Goal: Feedback & Contribution: Contribute content

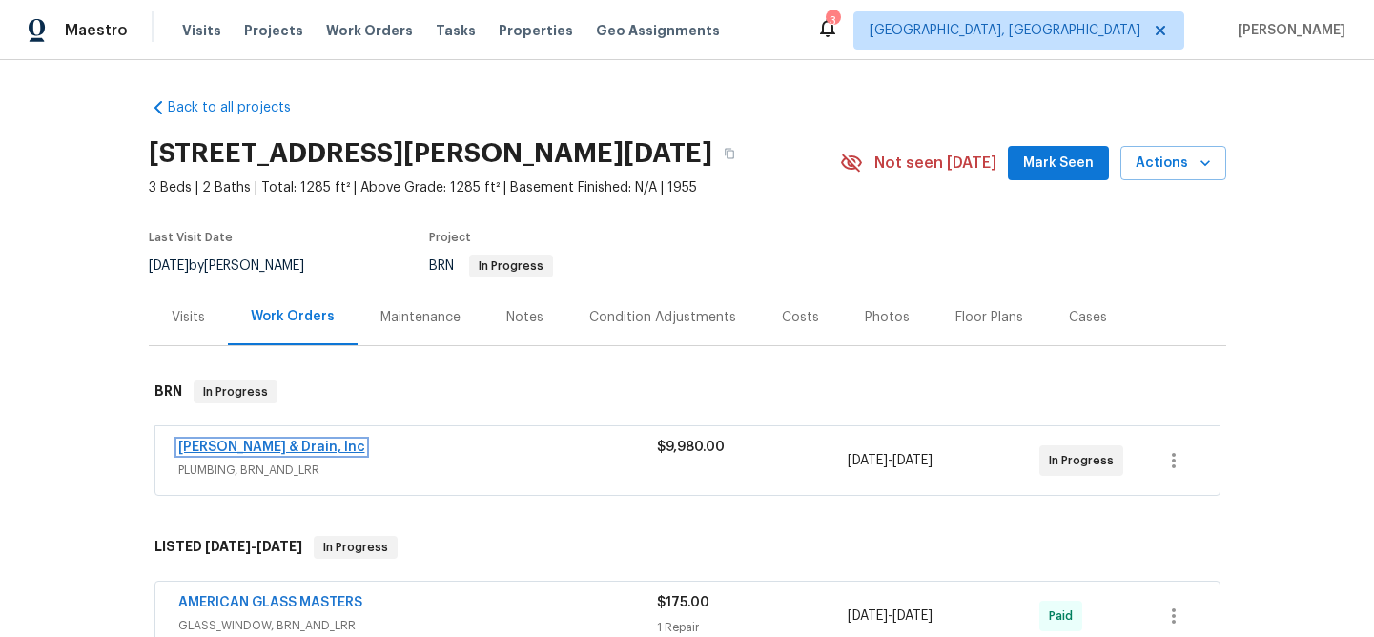
click at [238, 451] on link "Owen Plumbing & Drain, Inc" at bounding box center [271, 447] width 187 height 13
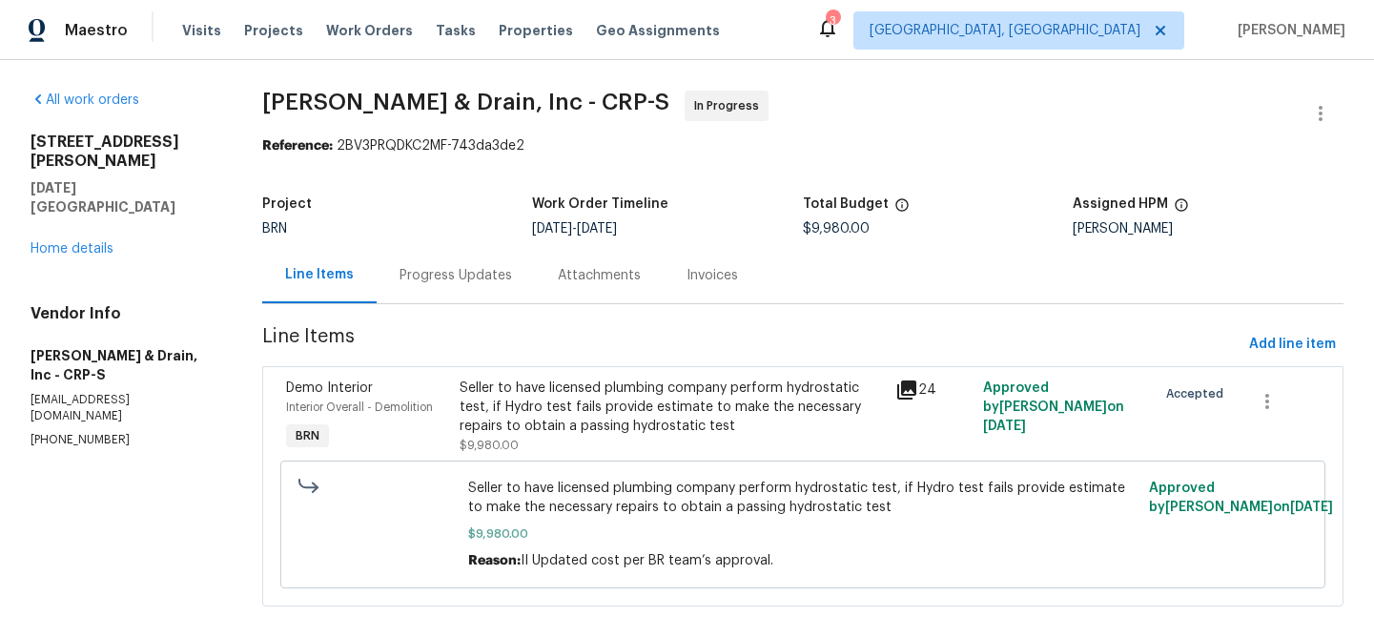
click at [436, 280] on div "Progress Updates" at bounding box center [456, 275] width 113 height 19
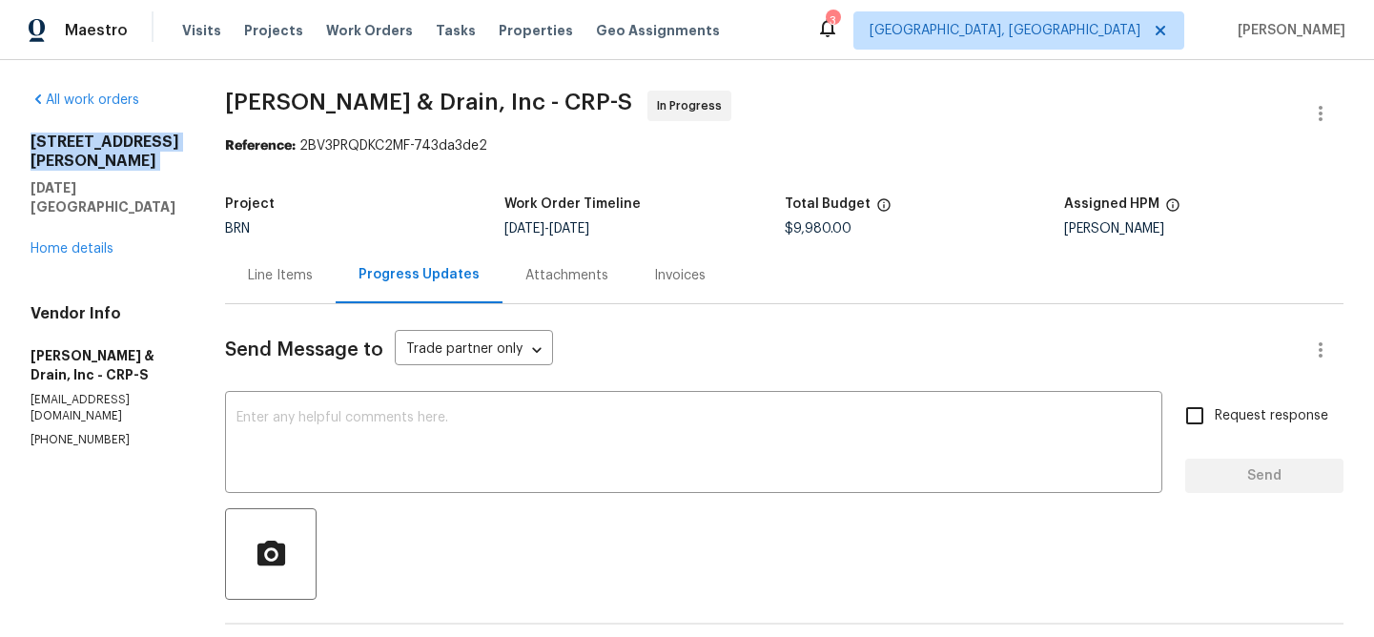
drag, startPoint x: 28, startPoint y: 137, endPoint x: 171, endPoint y: 157, distance: 144.4
copy h2 "4053 Little John Dr"
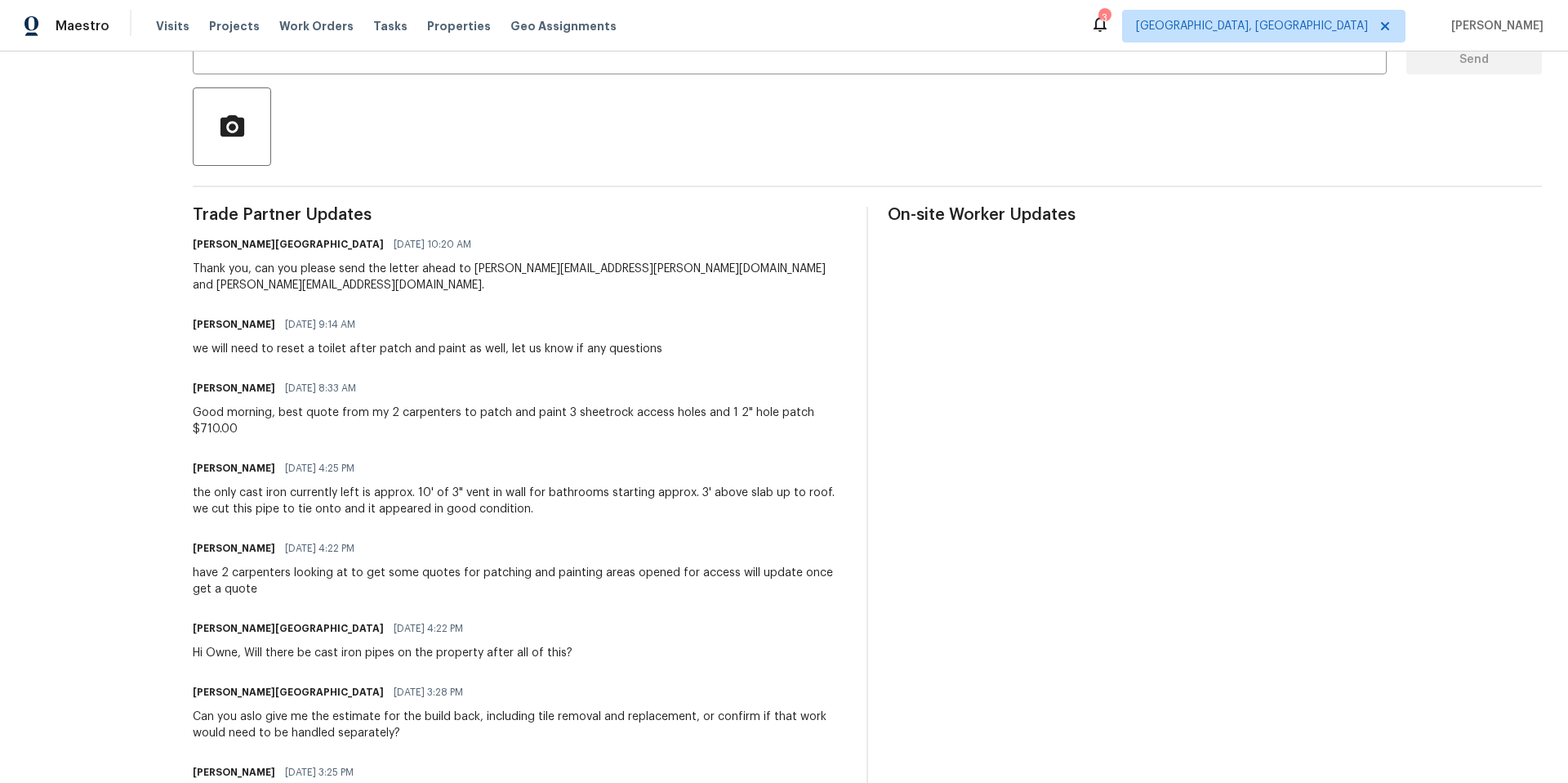
scroll to position [304, 0]
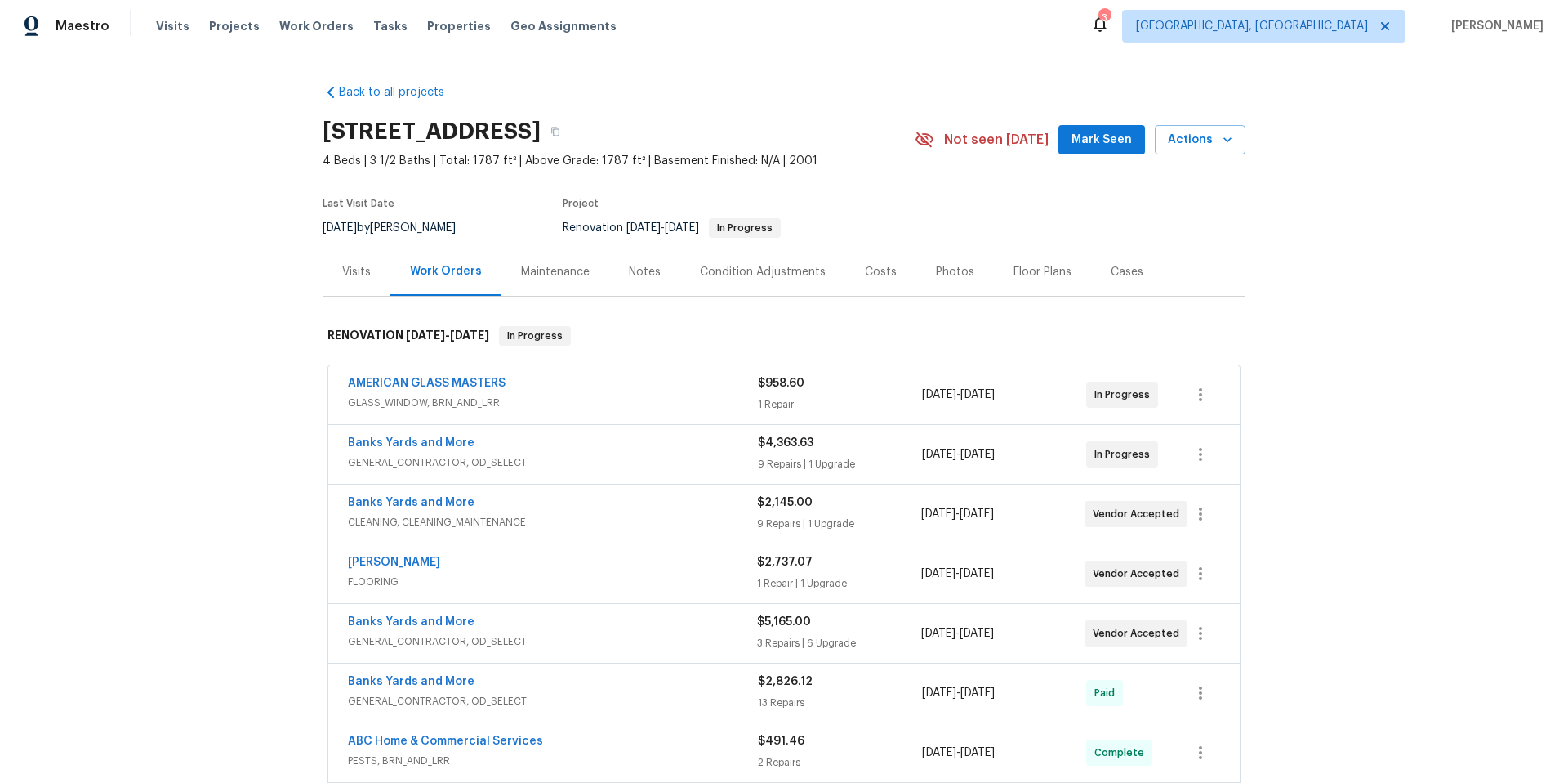
click at [629, 271] on div "Notes" at bounding box center [644, 272] width 32 height 16
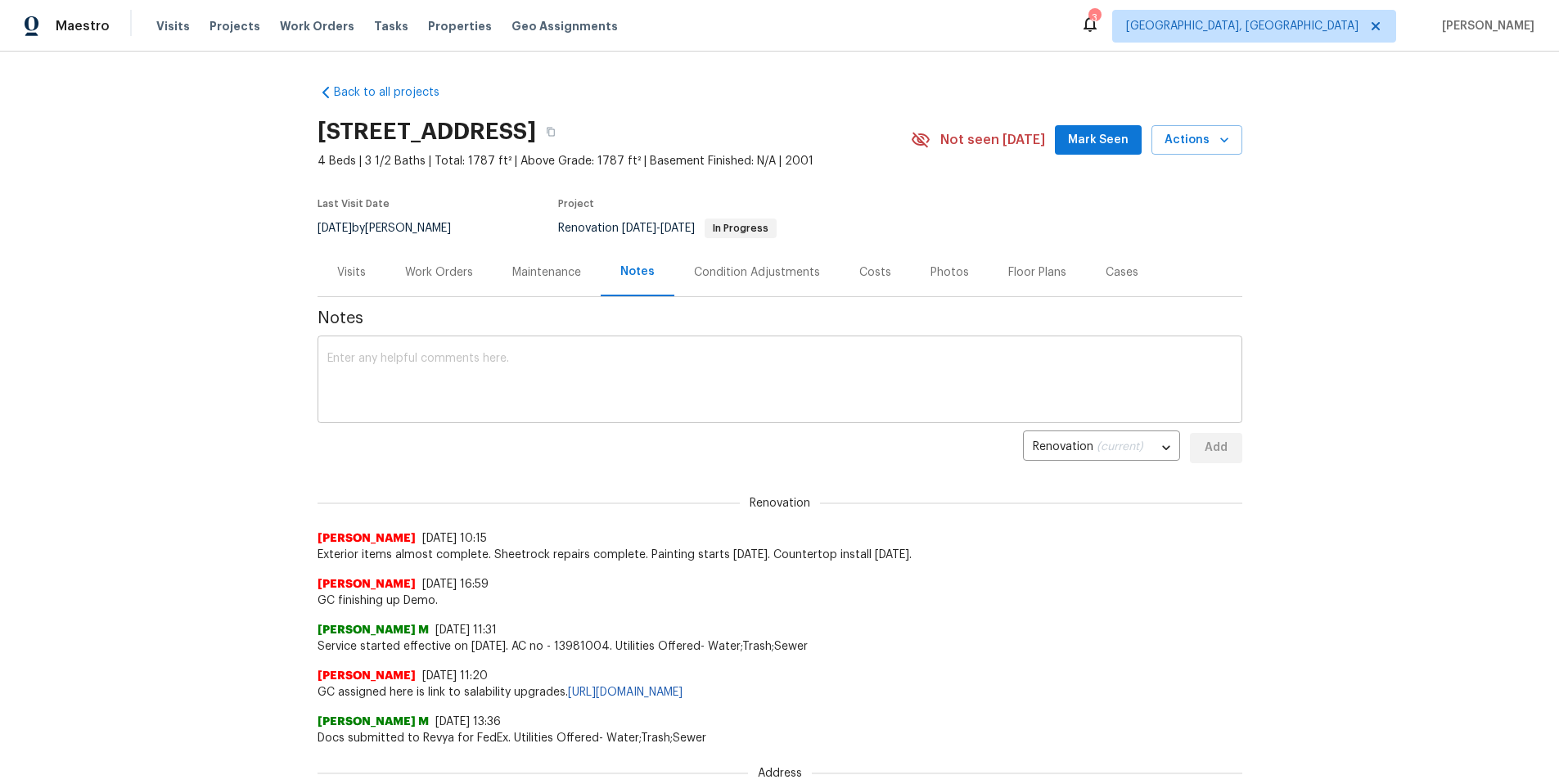
click at [432, 350] on div "x ​" at bounding box center [780, 381] width 925 height 83
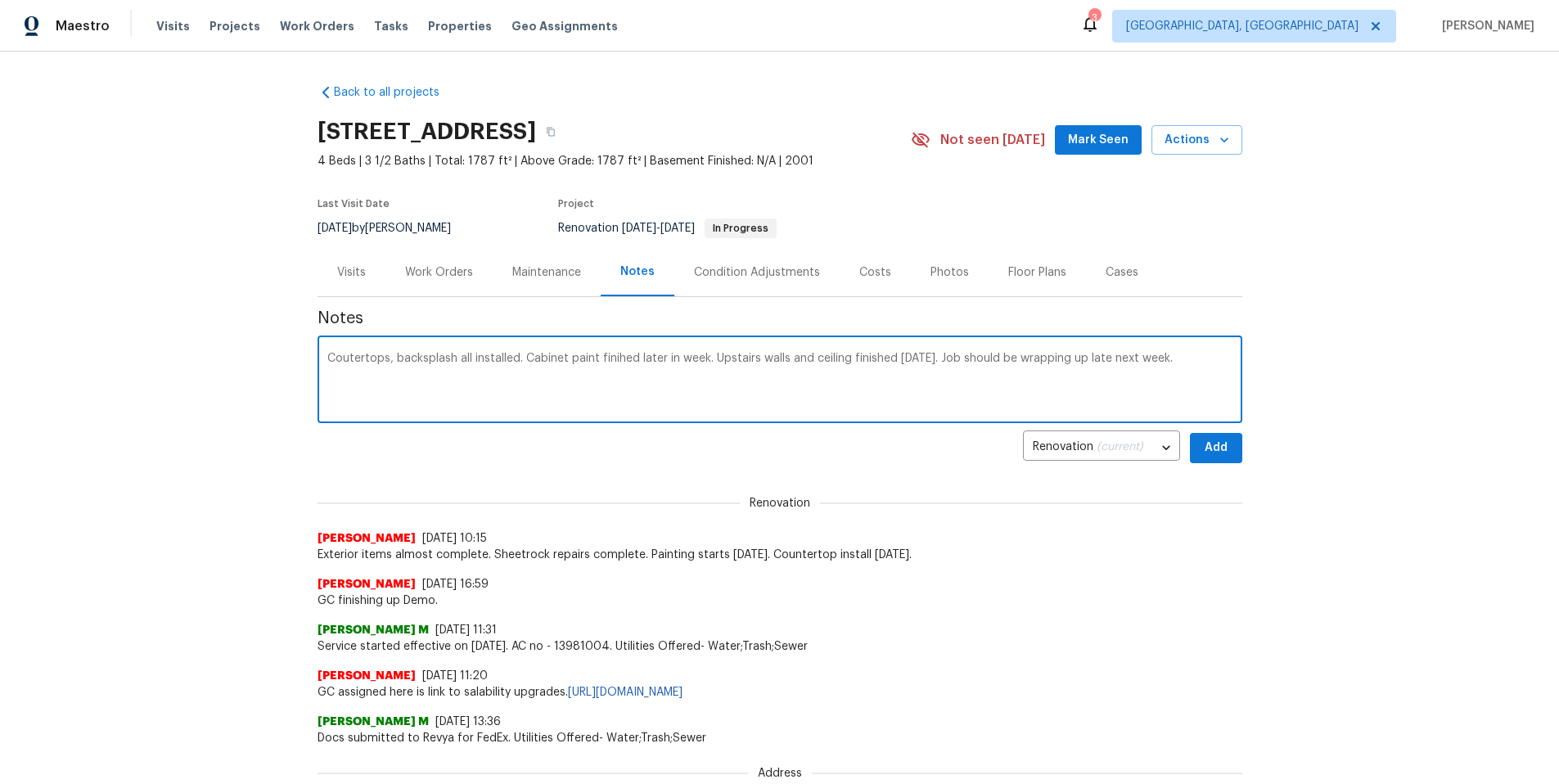
type textarea "Coutertops, backsplash all installed. Cabinet paint finihed later in week. Upst…"
click at [1203, 455] on span "Add" at bounding box center [1216, 448] width 27 height 21
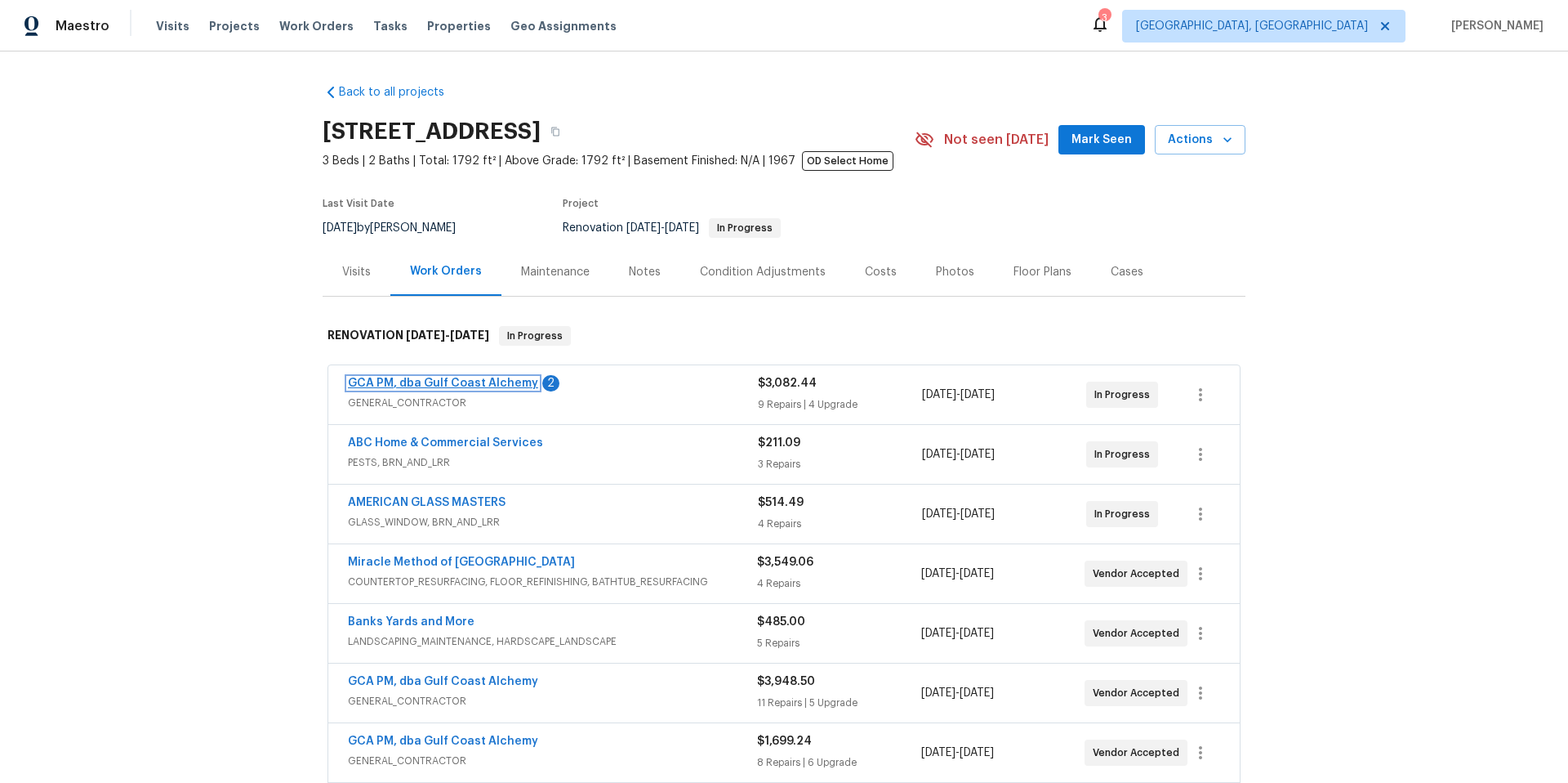
click at [409, 383] on link "GCA PM, dba Gulf Coast Alchemy" at bounding box center [443, 383] width 190 height 11
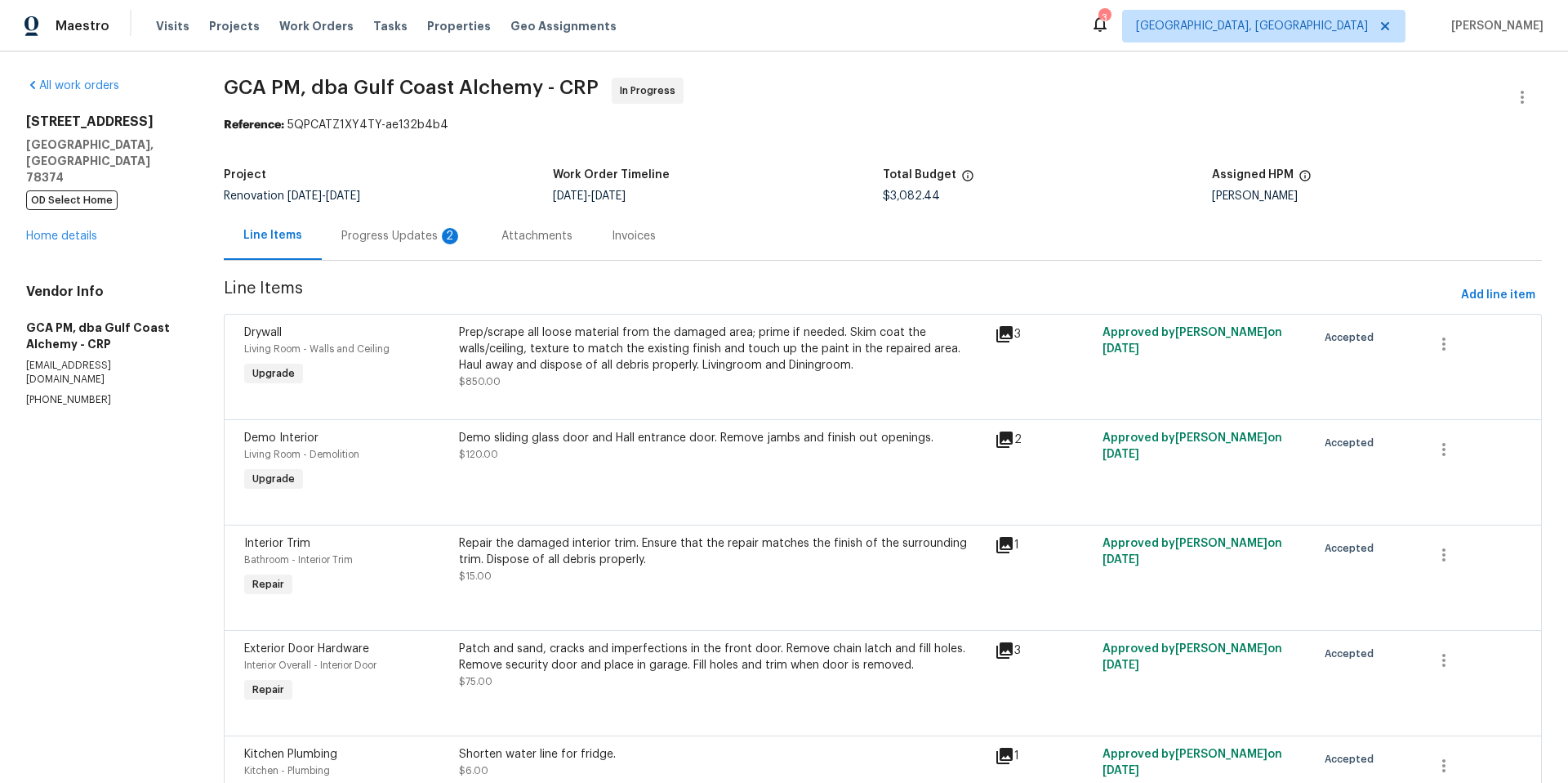
click at [413, 240] on div "Progress Updates 2" at bounding box center [402, 236] width 121 height 16
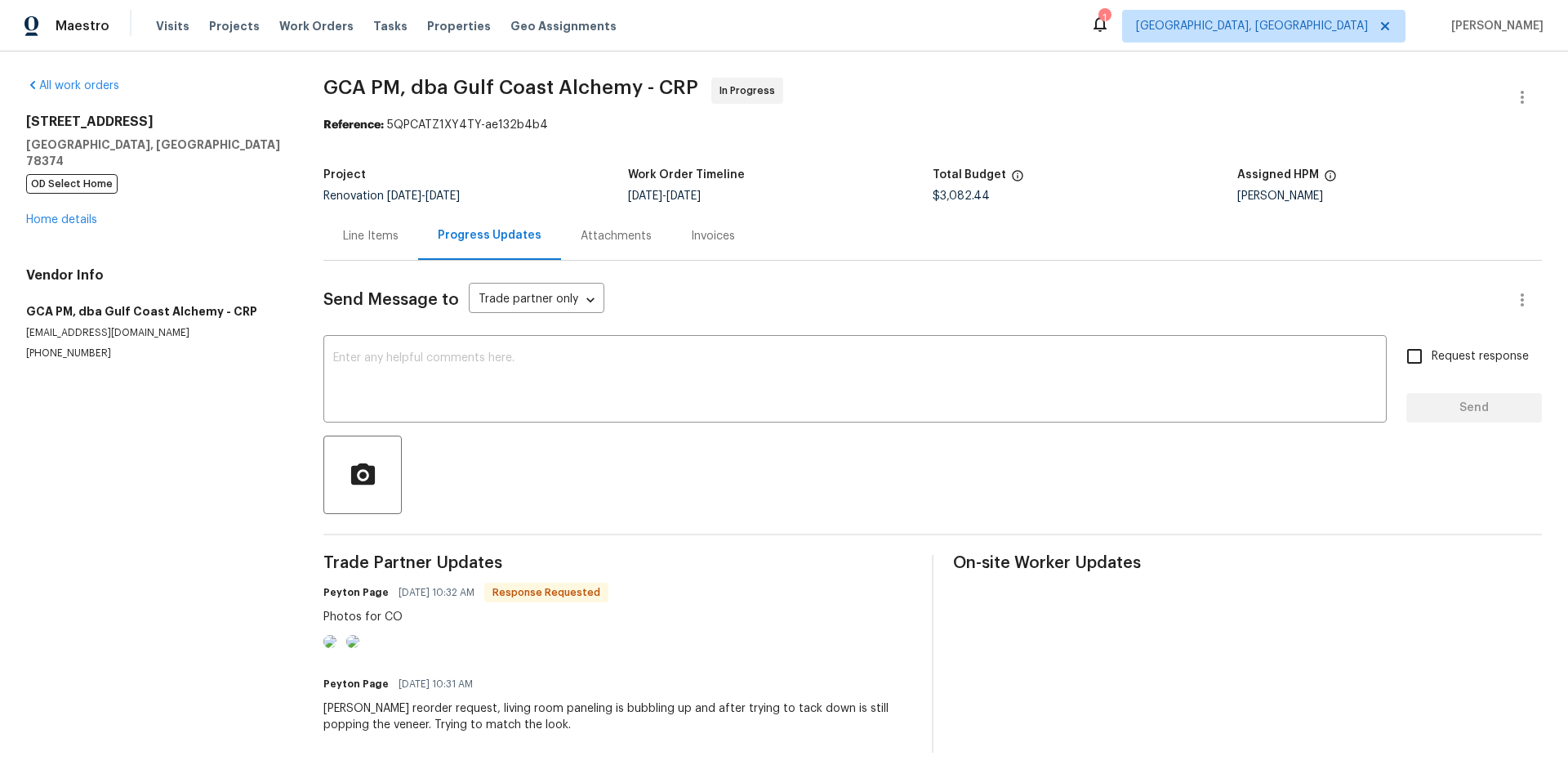
scroll to position [90, 0]
click at [337, 635] on img at bounding box center [330, 641] width 13 height 13
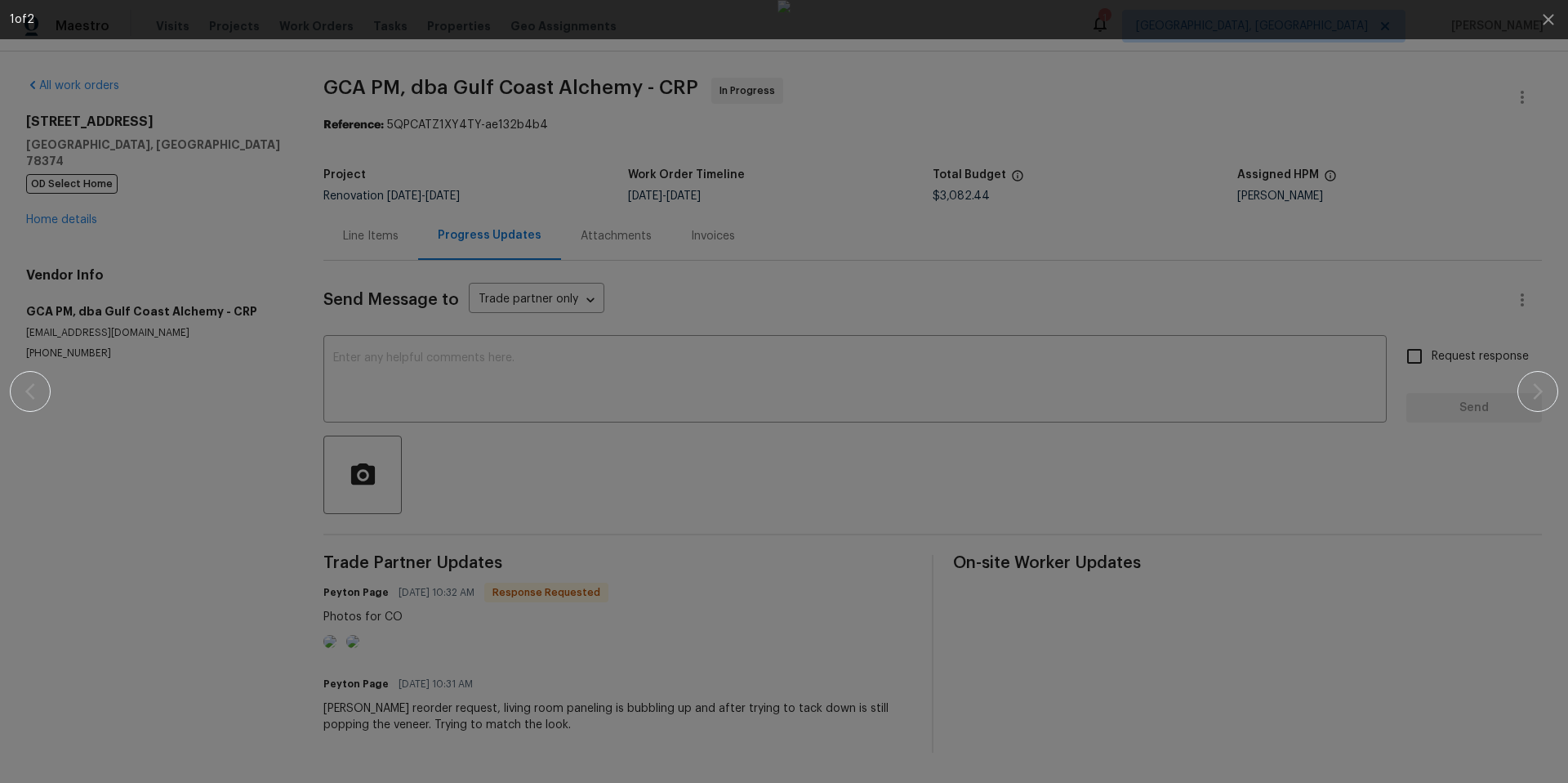
click at [449, 590] on div at bounding box center [784, 392] width 1428 height 783
click at [230, 585] on div at bounding box center [784, 392] width 1428 height 783
click at [1540, 386] on icon "button" at bounding box center [1537, 391] width 20 height 20
click at [161, 485] on div at bounding box center [784, 392] width 1428 height 783
click at [1552, 19] on icon "button" at bounding box center [1548, 19] width 20 height 20
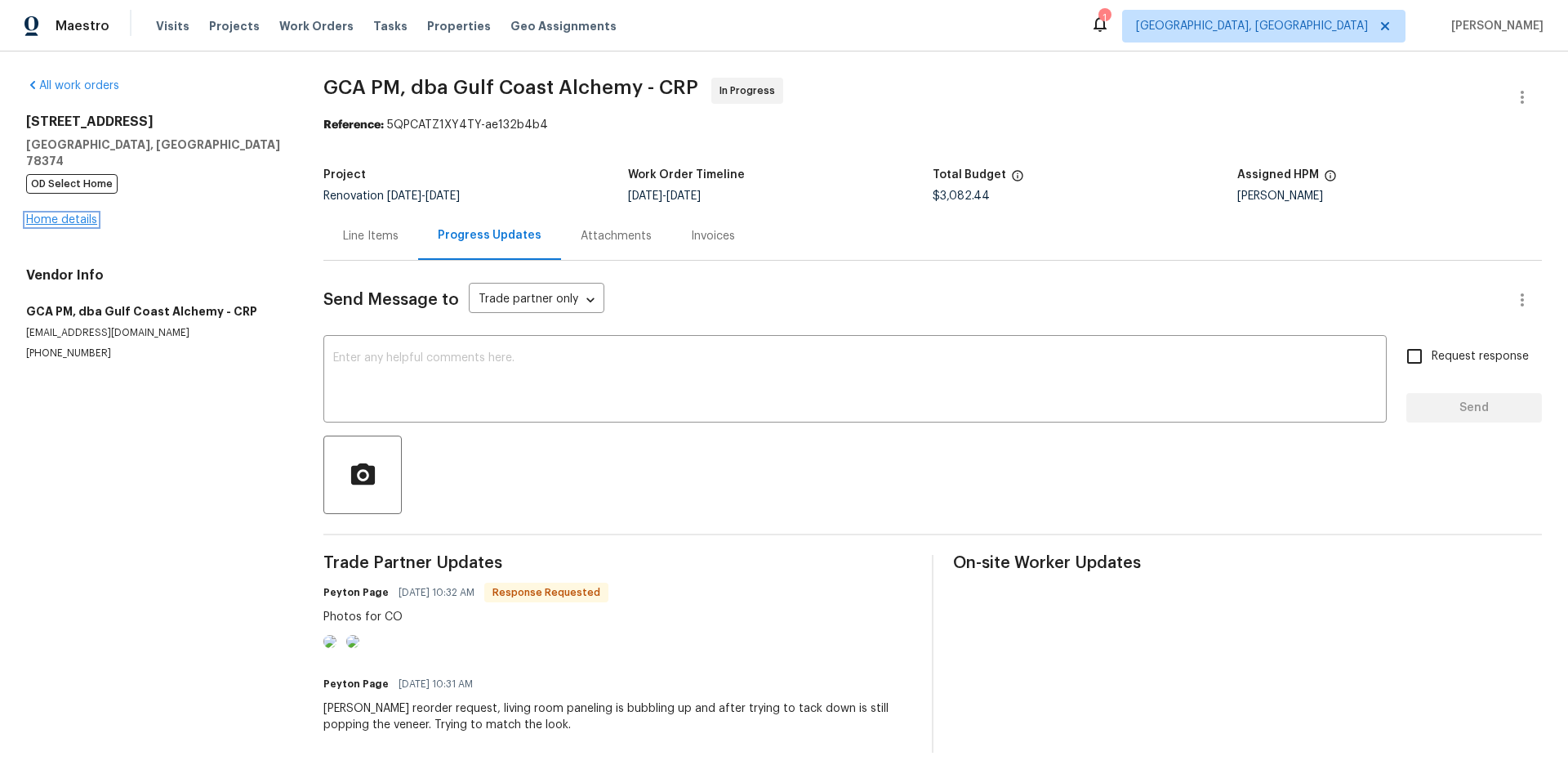
click at [62, 214] on link "Home details" at bounding box center [62, 219] width 71 height 11
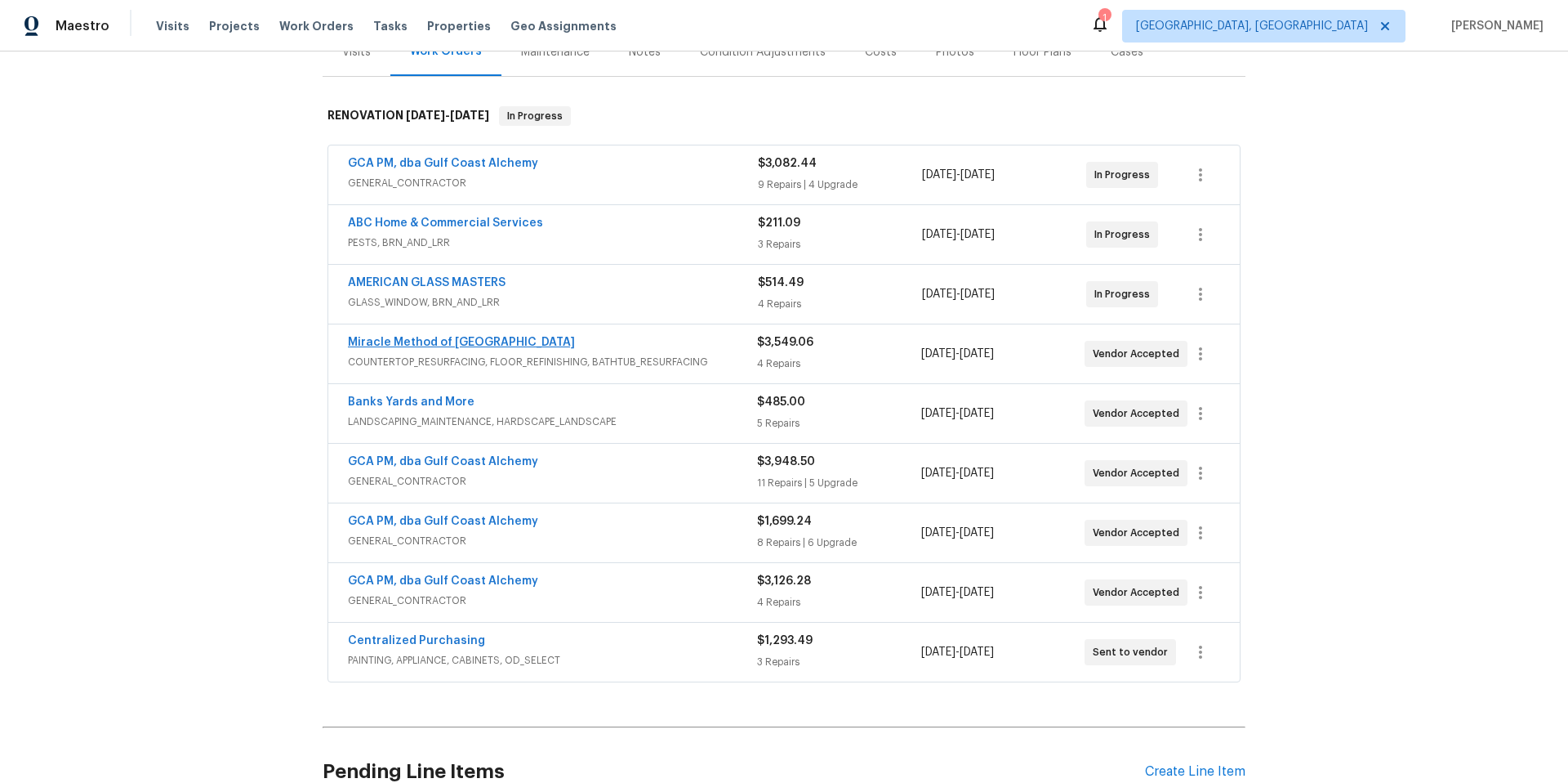
scroll to position [26, 0]
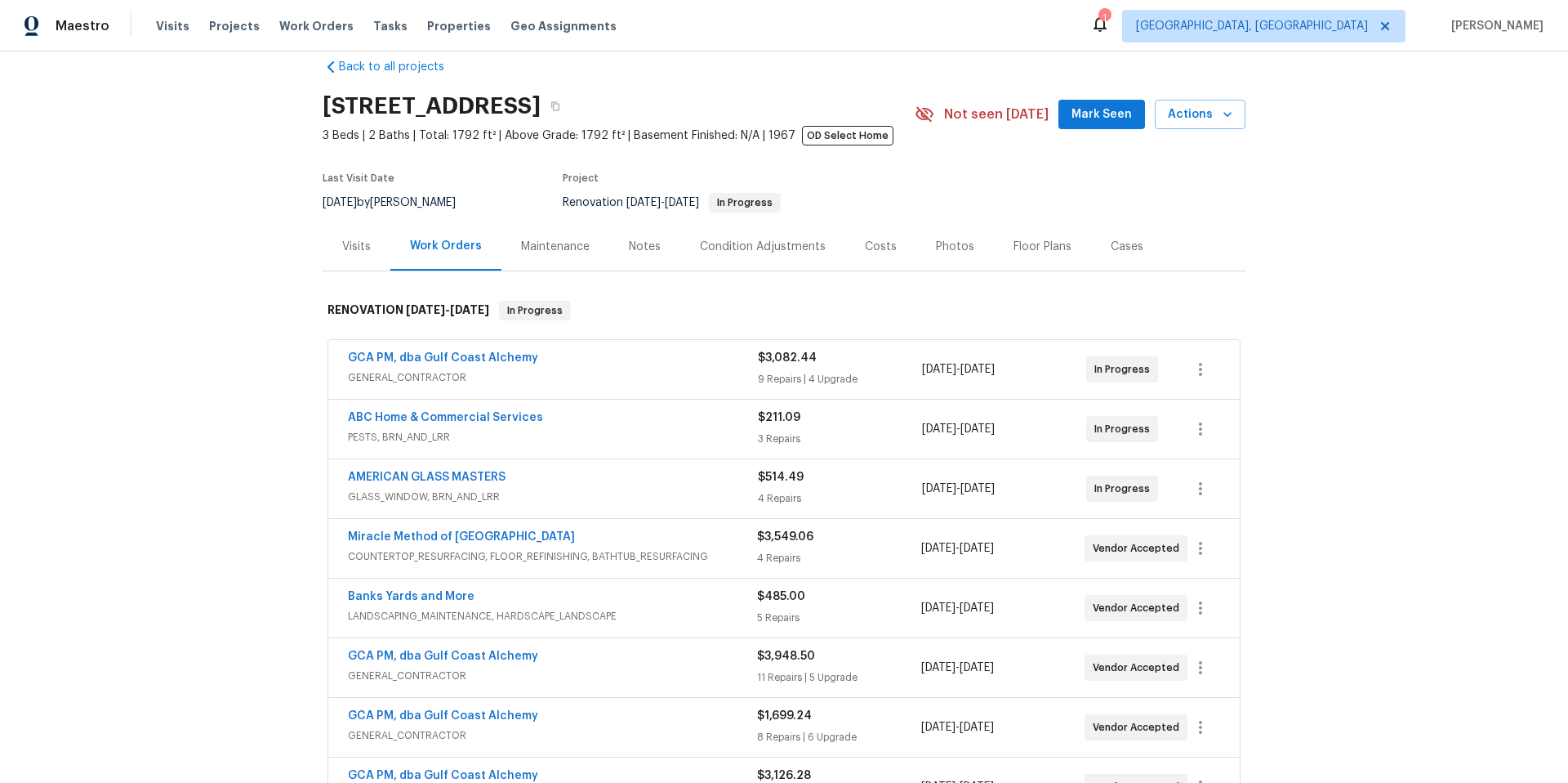
click at [393, 365] on span "GCA PM, dba Gulf Coast Alchemy" at bounding box center [443, 357] width 190 height 16
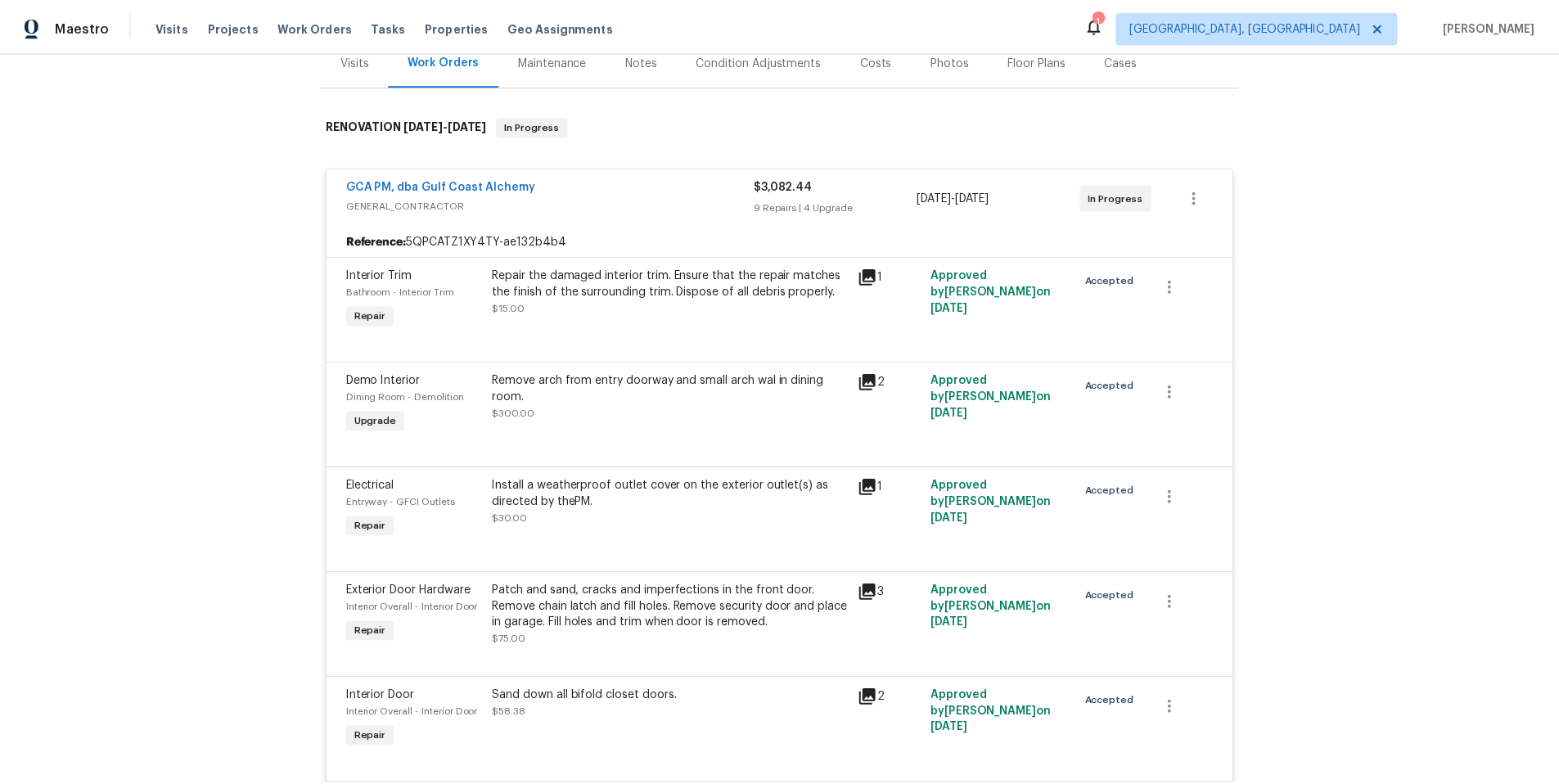
scroll to position [0, 0]
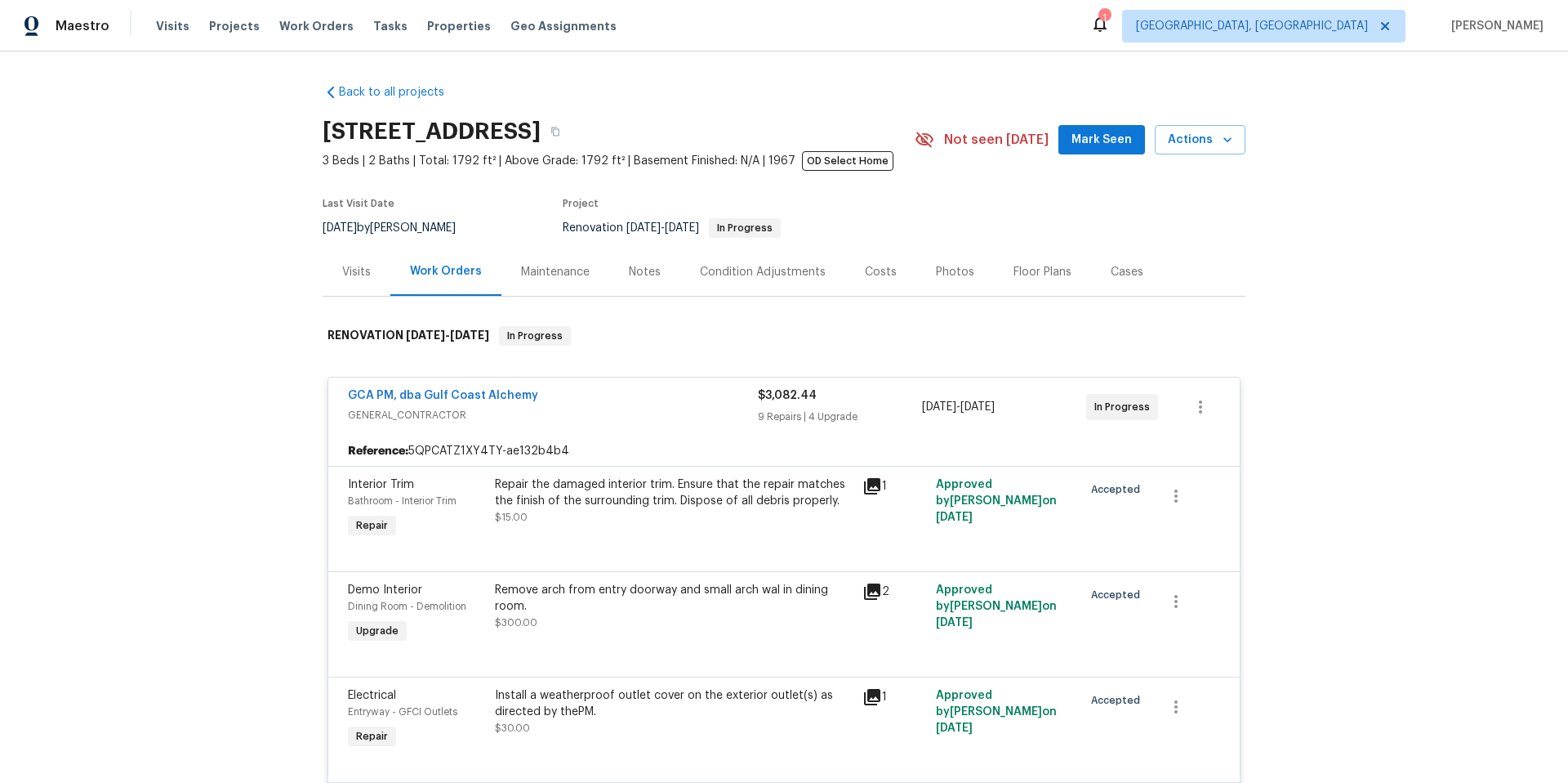
click at [629, 272] on div "Notes" at bounding box center [644, 272] width 32 height 16
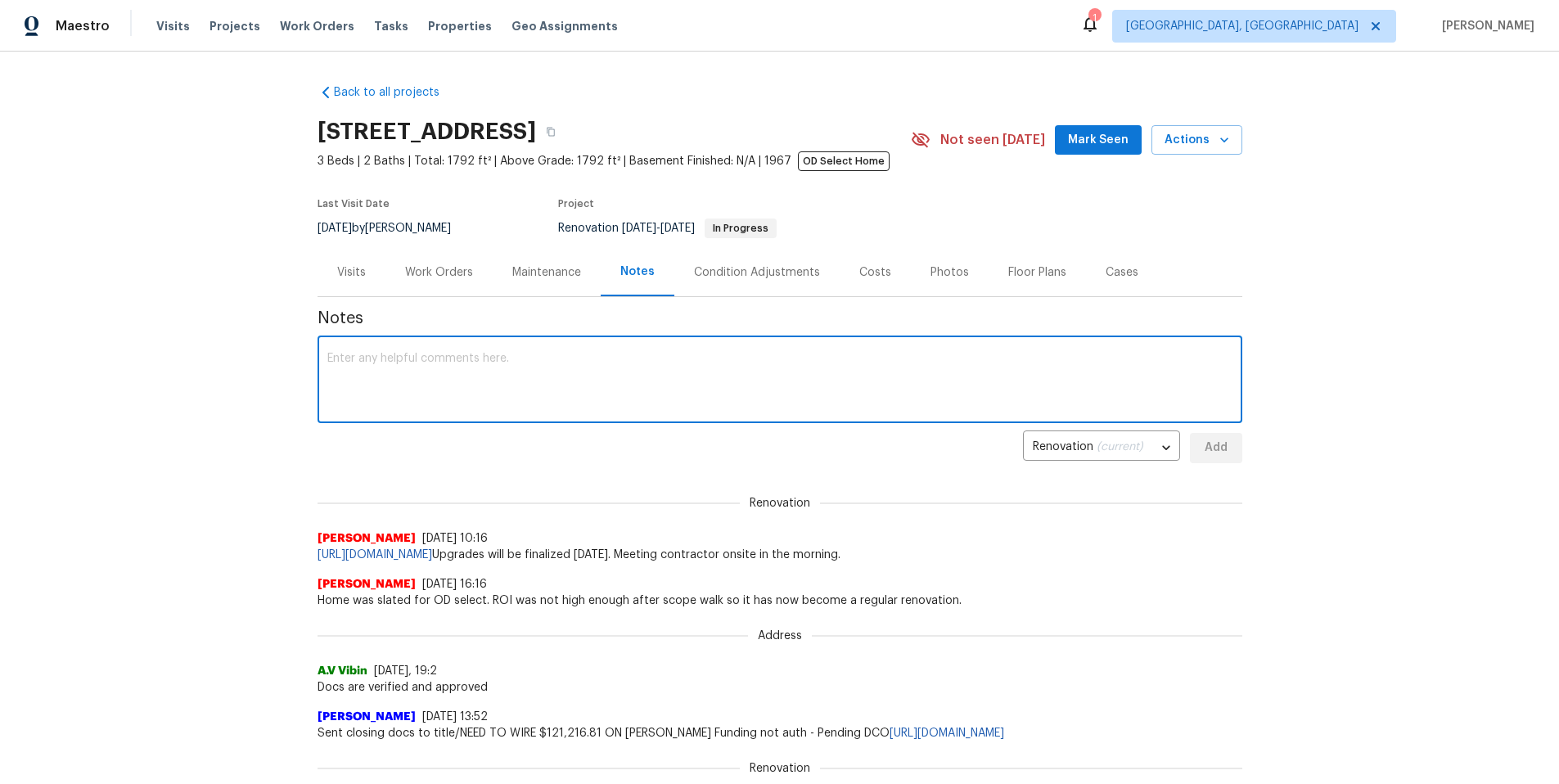
click at [423, 374] on textarea at bounding box center [779, 381] width 905 height 57
drag, startPoint x: 670, startPoint y: 359, endPoint x: 681, endPoint y: 357, distance: 11.2
click at [671, 359] on textarea "GC finished paint prep and drywall repairs. paint starting [DATE]." at bounding box center [779, 381] width 905 height 57
type textarea "GC finished paint prep and drywall repairs. paint starting [DATE]. Currently so…"
click at [1214, 440] on span "Add" at bounding box center [1216, 448] width 27 height 21
